Goal: Information Seeking & Learning: Compare options

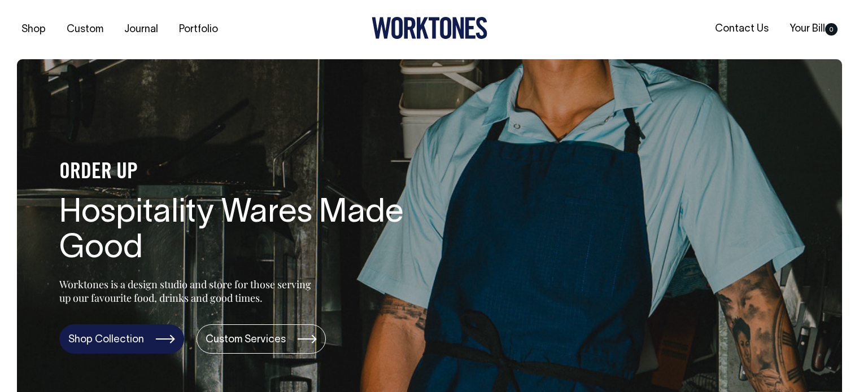
click at [135, 325] on link "Shop Collection" at bounding box center [121, 339] width 125 height 29
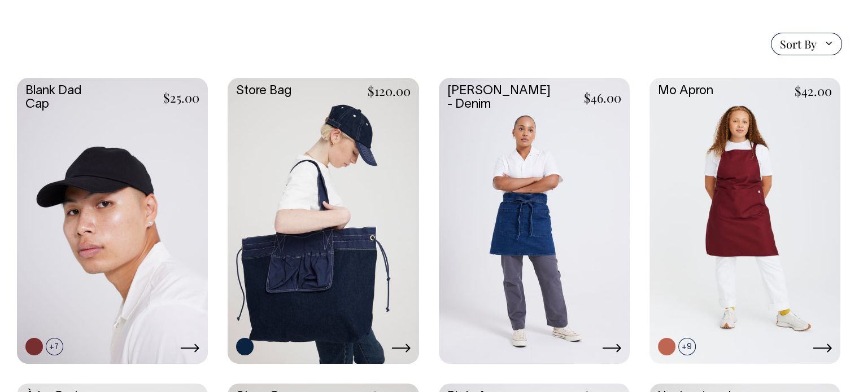
scroll to position [256, 0]
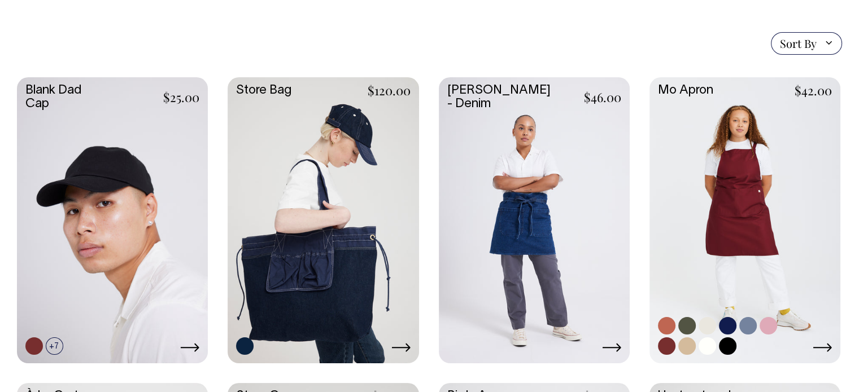
click at [718, 189] on link at bounding box center [744, 219] width 191 height 284
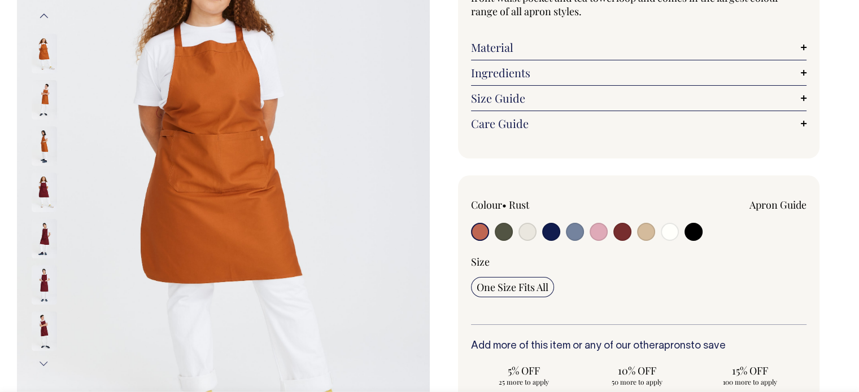
scroll to position [178, 0]
click at [505, 235] on input "radio" at bounding box center [504, 232] width 18 height 18
radio input "true"
select select "Olive"
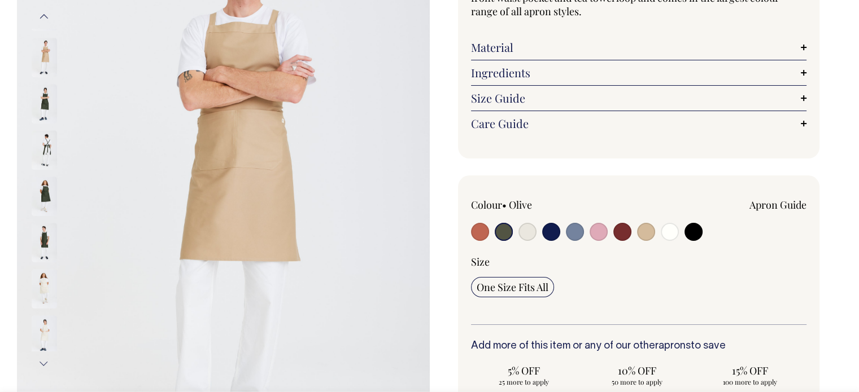
click at [556, 233] on input "radio" at bounding box center [551, 232] width 18 height 18
radio input "true"
select select "Dark Navy"
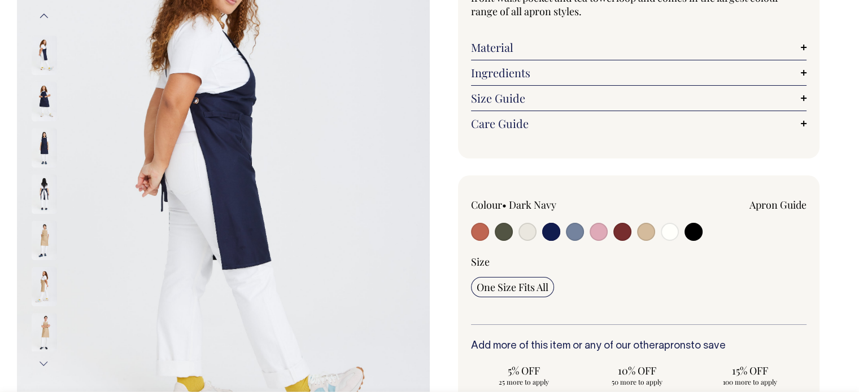
click at [570, 234] on input "radio" at bounding box center [575, 232] width 18 height 18
radio input "true"
select select "Blue/Grey"
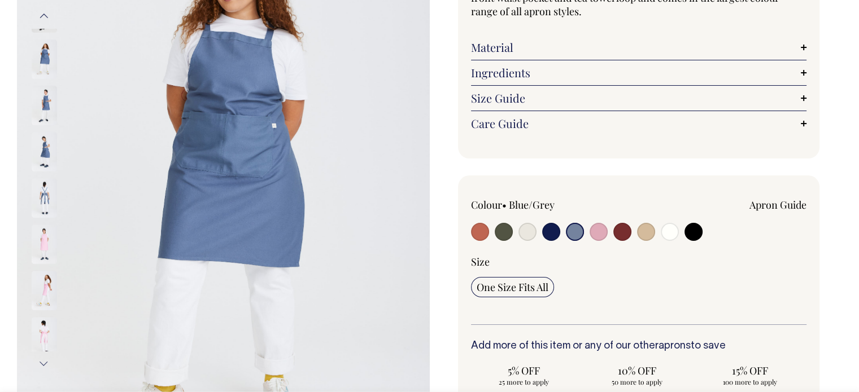
click at [604, 233] on input "radio" at bounding box center [598, 232] width 18 height 18
radio input "true"
select select "Pink"
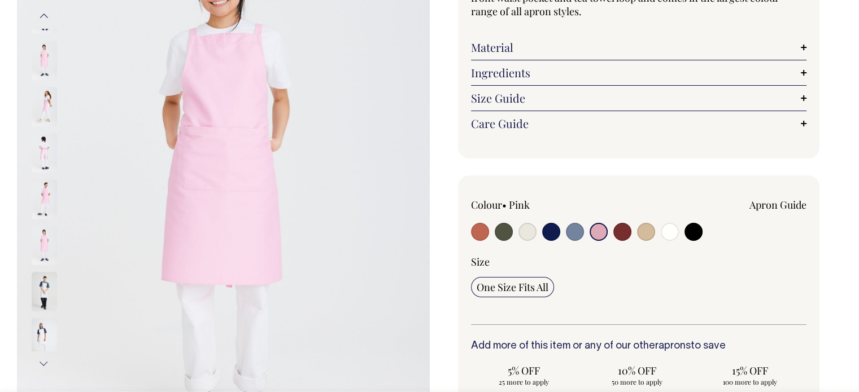
click at [628, 233] on input "radio" at bounding box center [622, 232] width 18 height 18
radio input "true"
select select "Burgundy"
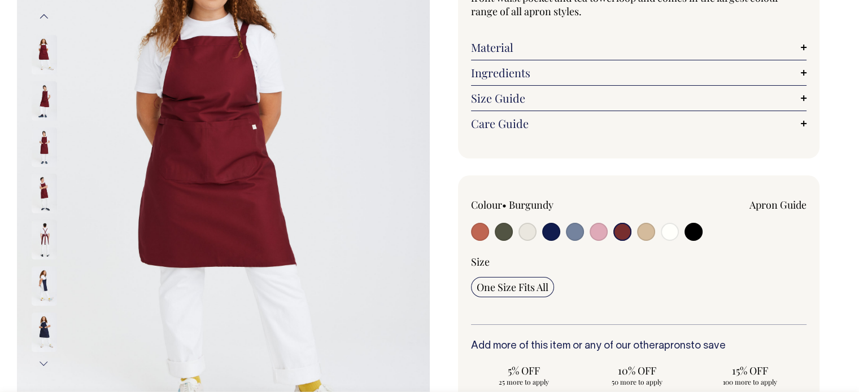
click at [641, 232] on input "radio" at bounding box center [646, 232] width 18 height 18
radio input "true"
select select "Khaki"
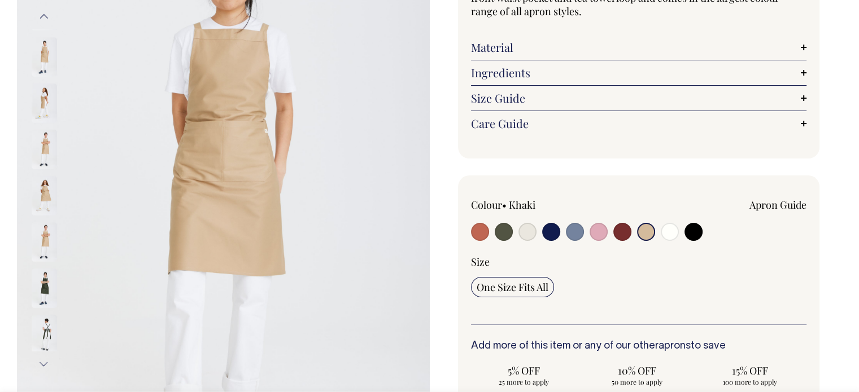
click at [670, 231] on input "radio" at bounding box center [670, 232] width 18 height 18
radio input "true"
select select "Off-White"
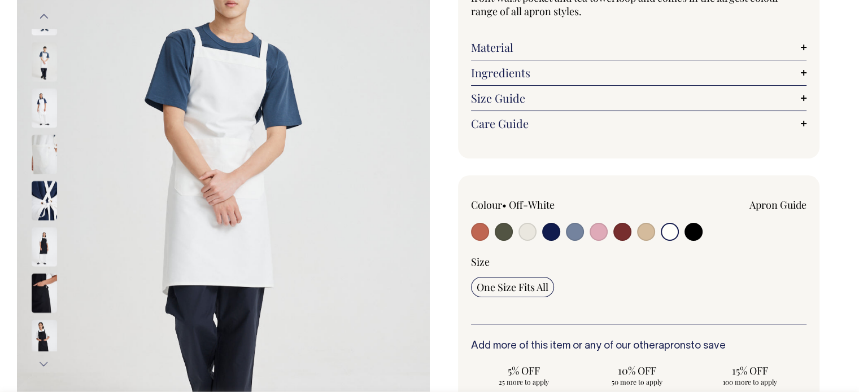
click at [700, 232] on input "radio" at bounding box center [693, 232] width 18 height 18
radio input "true"
select select "Black"
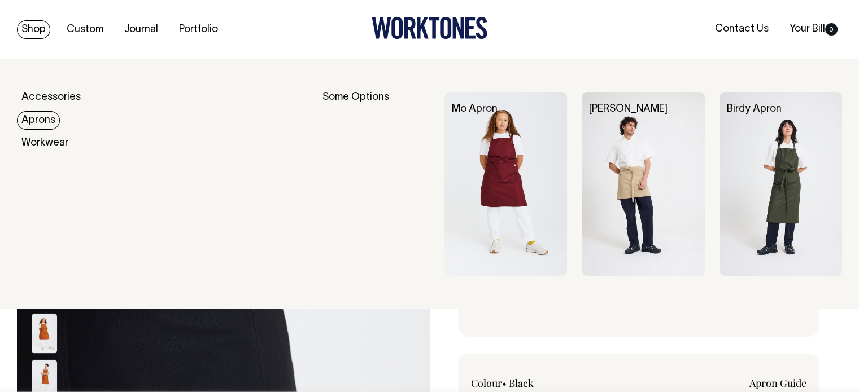
click at [43, 116] on link "Aprons" at bounding box center [38, 120] width 43 height 19
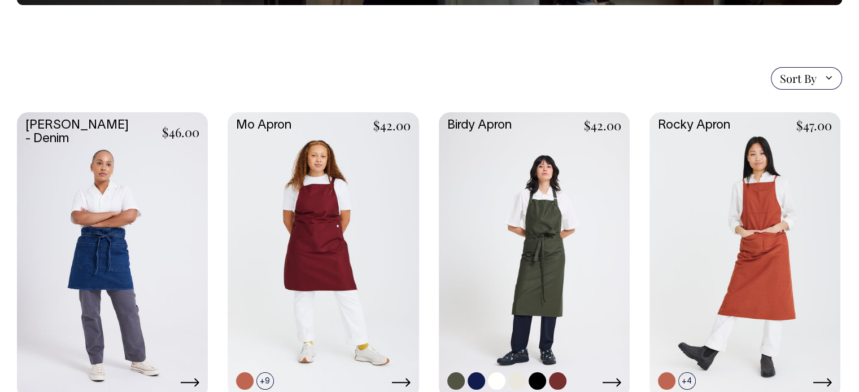
scroll to position [235, 0]
click at [548, 210] on link at bounding box center [534, 254] width 191 height 284
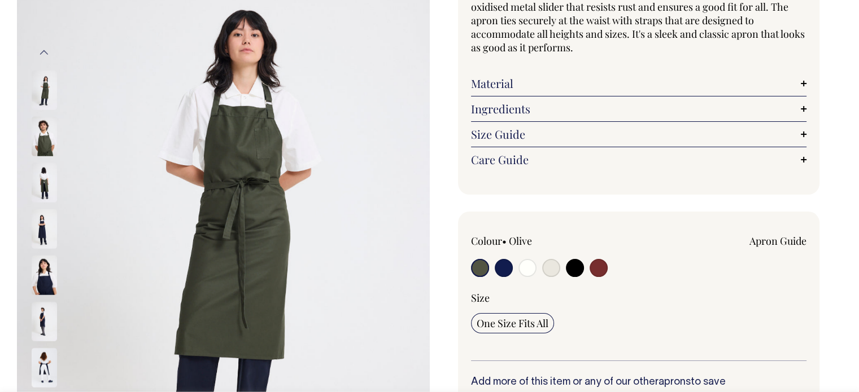
scroll to position [142, 0]
click at [544, 269] on input "radio" at bounding box center [551, 268] width 18 height 18
radio input "true"
select select "Natural"
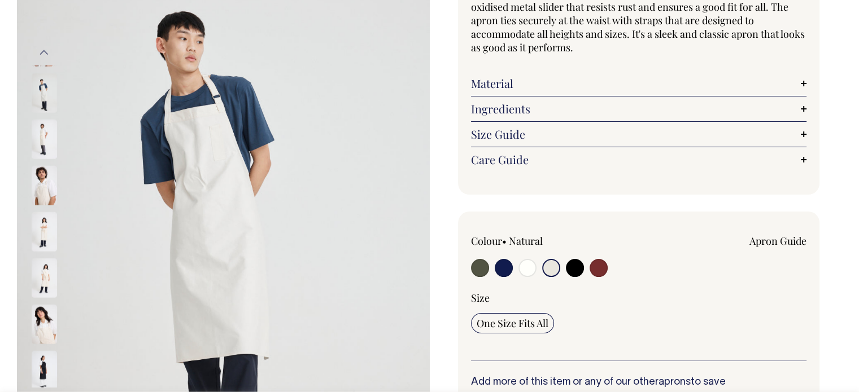
click at [579, 268] on input "radio" at bounding box center [575, 268] width 18 height 18
radio input "true"
select select "Black"
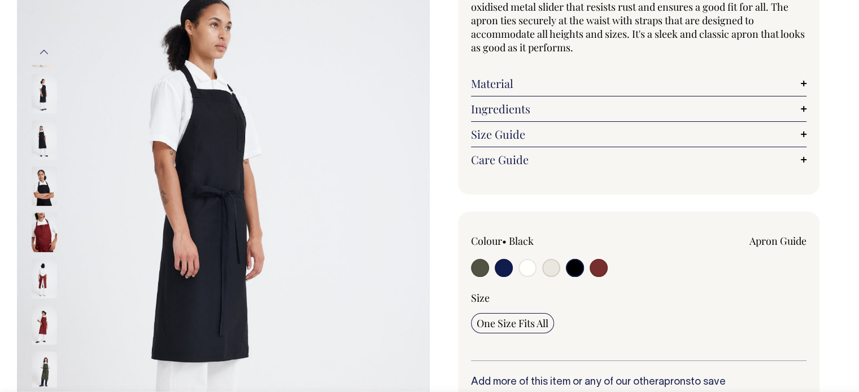
click at [479, 268] on input "radio" at bounding box center [480, 268] width 18 height 18
radio input "true"
select select "Olive"
